Goal: Information Seeking & Learning: Check status

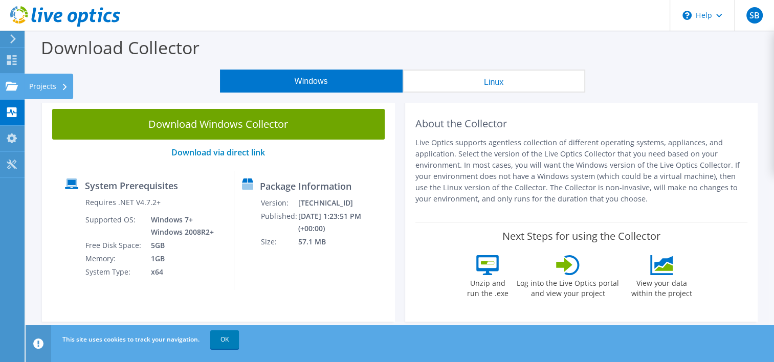
click at [10, 89] on use at bounding box center [12, 85] width 12 height 9
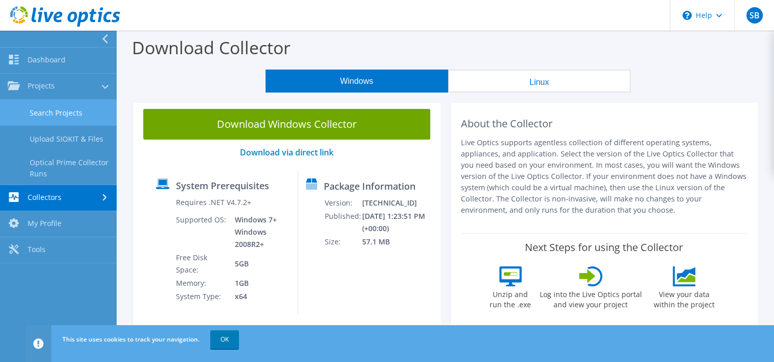
click at [45, 110] on link "Search Projects" at bounding box center [58, 113] width 117 height 26
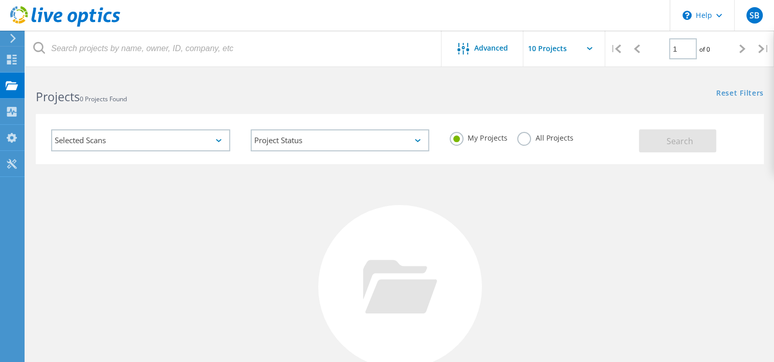
click at [221, 141] on icon at bounding box center [219, 140] width 6 height 3
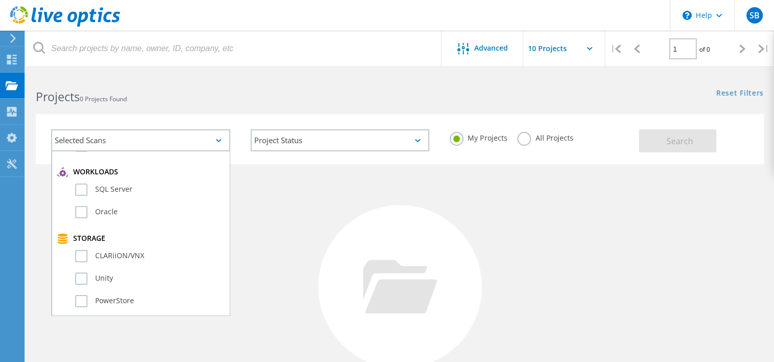
scroll to position [205, 0]
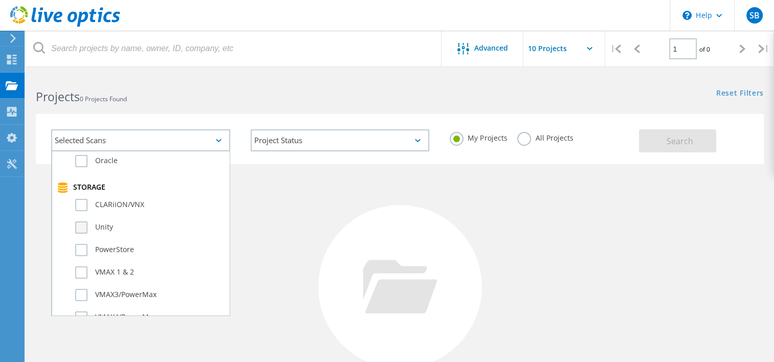
click at [99, 222] on label "Unity" at bounding box center [149, 228] width 149 height 12
click at [0, 0] on input "Unity" at bounding box center [0, 0] width 0 height 0
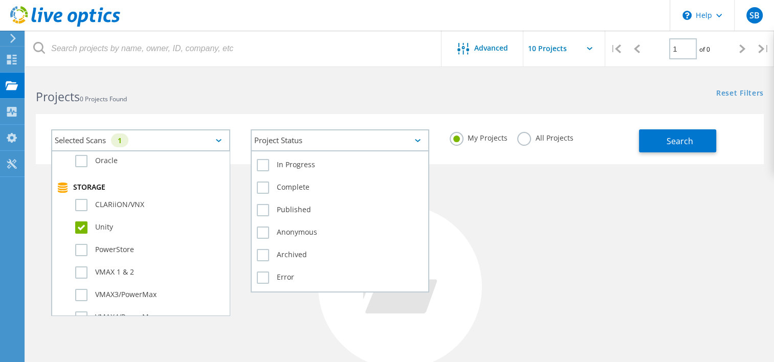
click at [317, 135] on div "Project Status" at bounding box center [340, 140] width 179 height 22
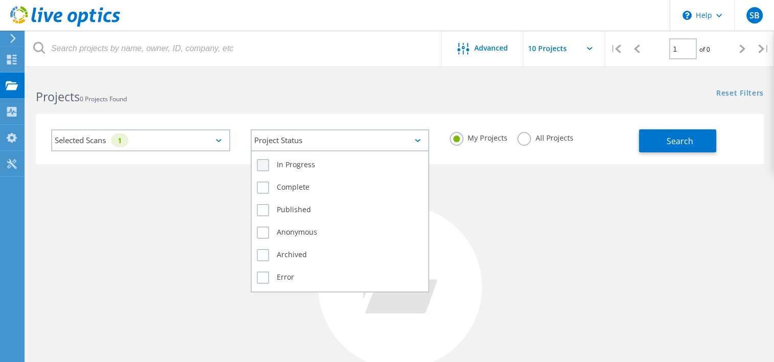
drag, startPoint x: 309, startPoint y: 163, endPoint x: 337, endPoint y: 163, distance: 28.2
click at [309, 163] on label "In Progress" at bounding box center [340, 165] width 167 height 12
click at [0, 0] on input "In Progress" at bounding box center [0, 0] width 0 height 0
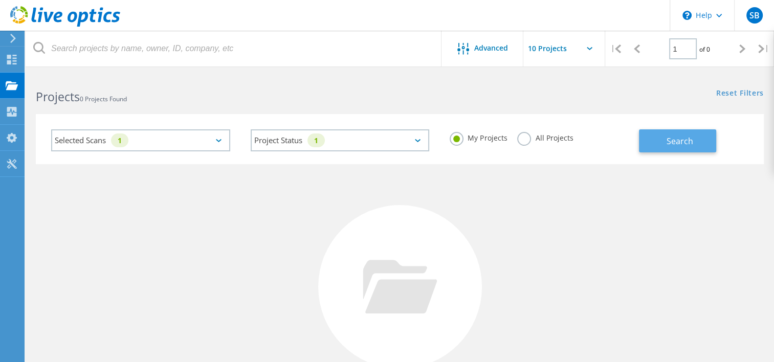
click at [687, 138] on span "Search" at bounding box center [680, 141] width 27 height 11
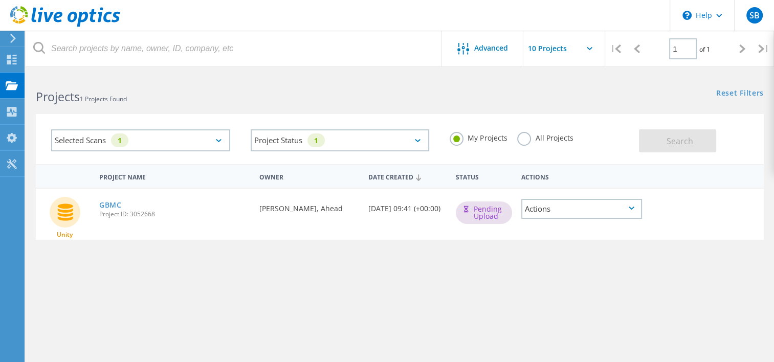
click at [588, 208] on div "Actions" at bounding box center [582, 209] width 121 height 20
click at [581, 277] on div "Project Name Owner Date Created Status Actions Unity GBMC Project ID: 3052668 R…" at bounding box center [400, 297] width 728 height 266
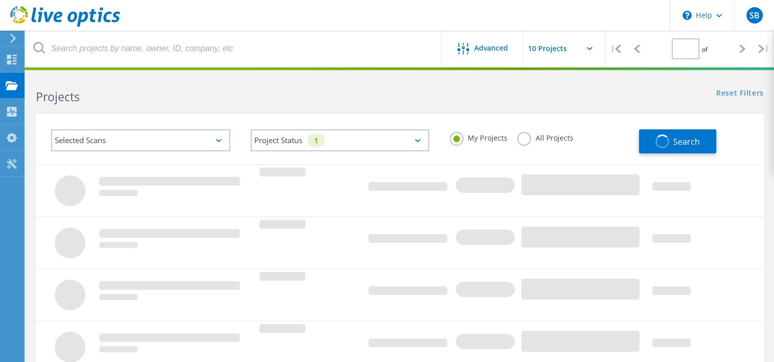
type input "1"
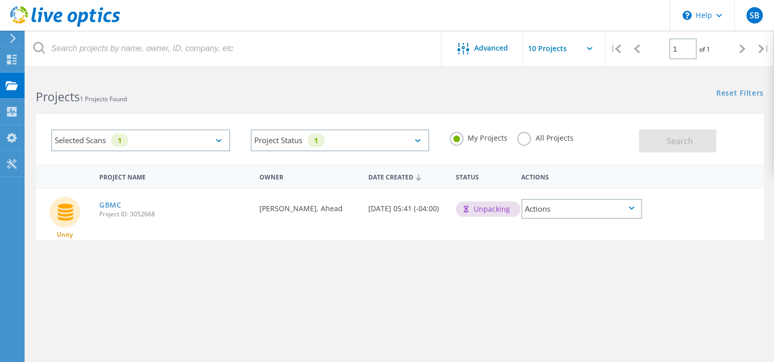
click at [600, 208] on div "Actions" at bounding box center [582, 209] width 121 height 20
click at [566, 270] on div "Project Name Owner Date Created Status Actions Unity GBMC Project ID: 3052668 R…" at bounding box center [400, 297] width 728 height 266
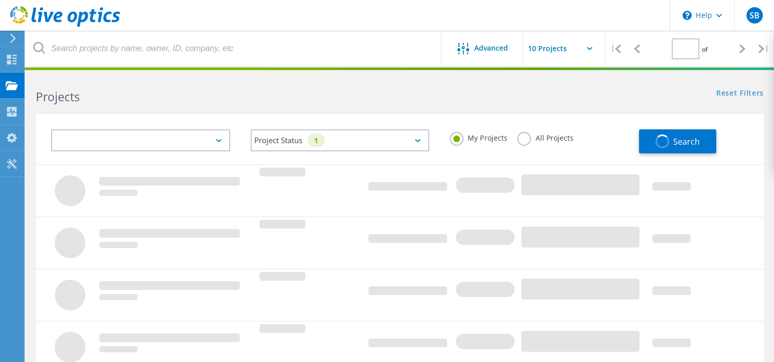
type input "1"
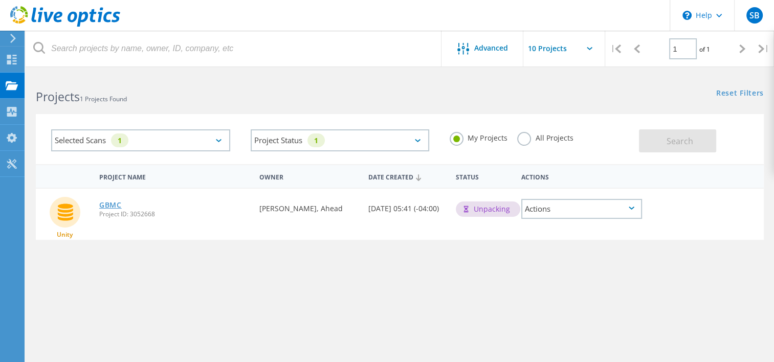
click at [106, 204] on link "GBMC" at bounding box center [110, 205] width 23 height 7
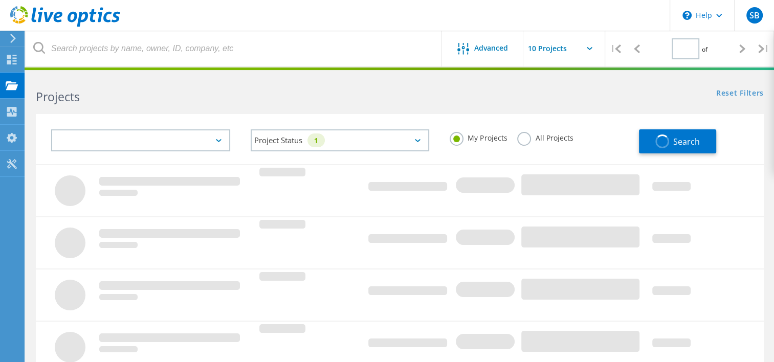
type input "1"
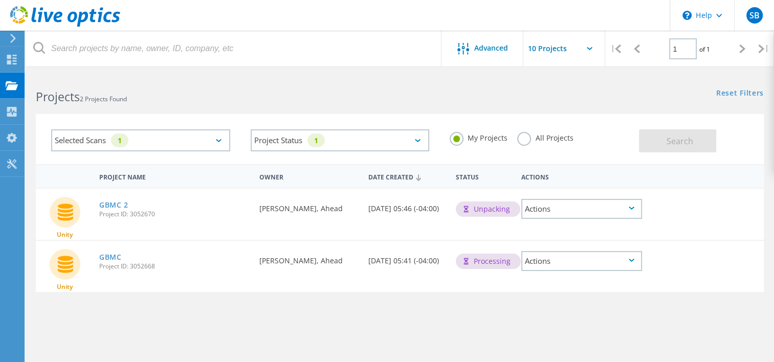
click at [543, 263] on div "Actions" at bounding box center [582, 261] width 121 height 20
click at [347, 287] on div "Unity GBMC Project ID: 3052668 Requested By Saikrishna Bhimaraju, Ahead Date Cr…" at bounding box center [400, 266] width 728 height 51
click at [573, 208] on div "Actions" at bounding box center [582, 209] width 121 height 20
click at [573, 208] on div "Share" at bounding box center [582, 209] width 119 height 16
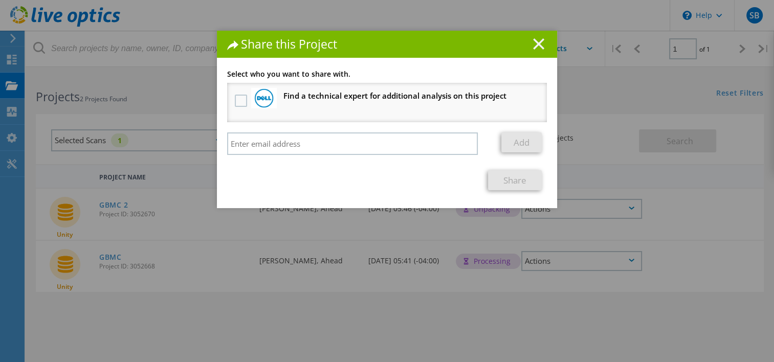
click at [534, 40] on line at bounding box center [539, 44] width 10 height 10
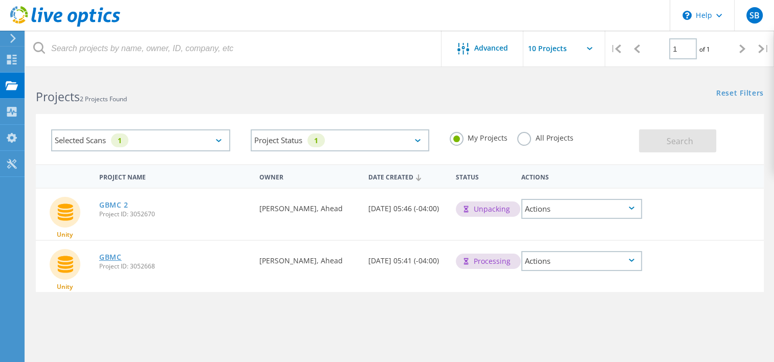
click at [113, 259] on link "GBMC" at bounding box center [110, 257] width 23 height 7
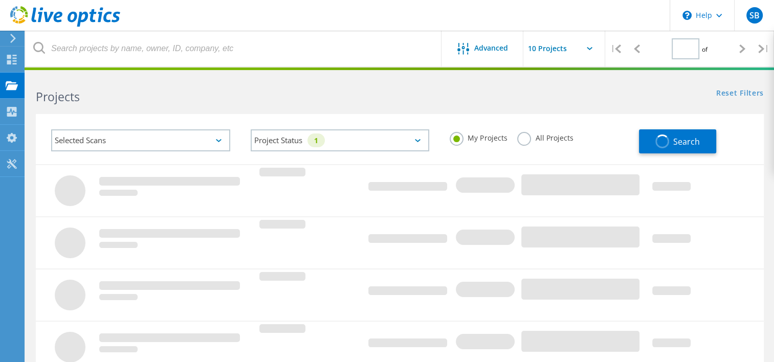
type input "1"
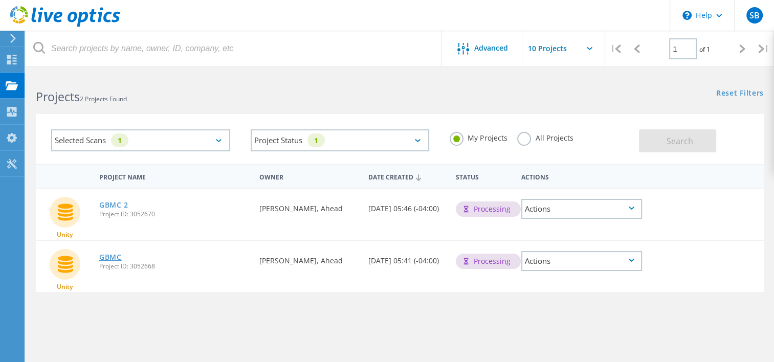
click at [115, 254] on link "GBMC" at bounding box center [110, 257] width 23 height 7
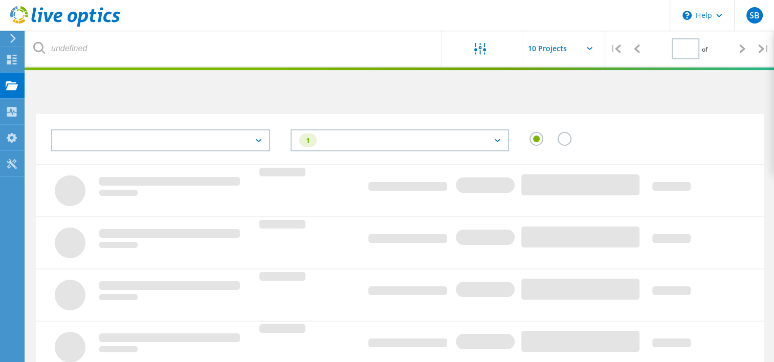
type input "1"
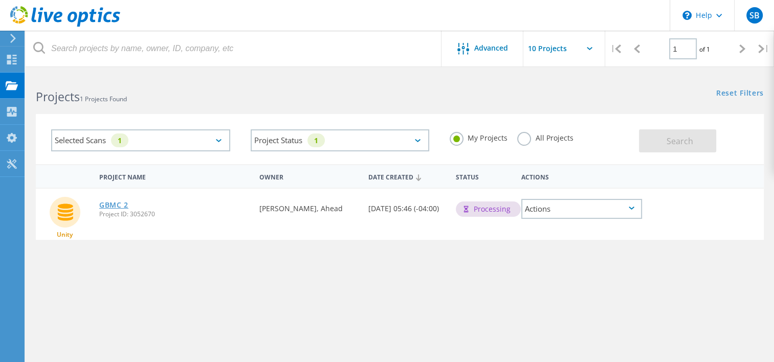
click at [113, 206] on link "GBMC 2" at bounding box center [113, 205] width 29 height 7
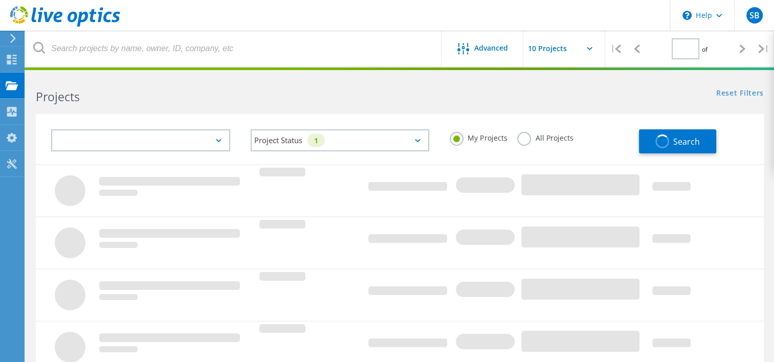
type input "1"
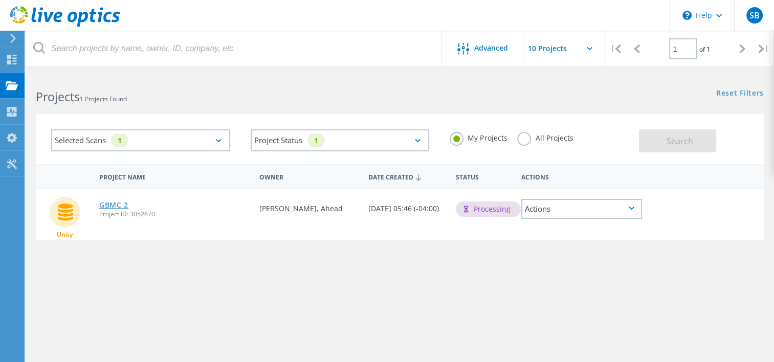
click at [112, 202] on link "GBMC 2" at bounding box center [113, 205] width 29 height 7
